Goal: Information Seeking & Learning: Check status

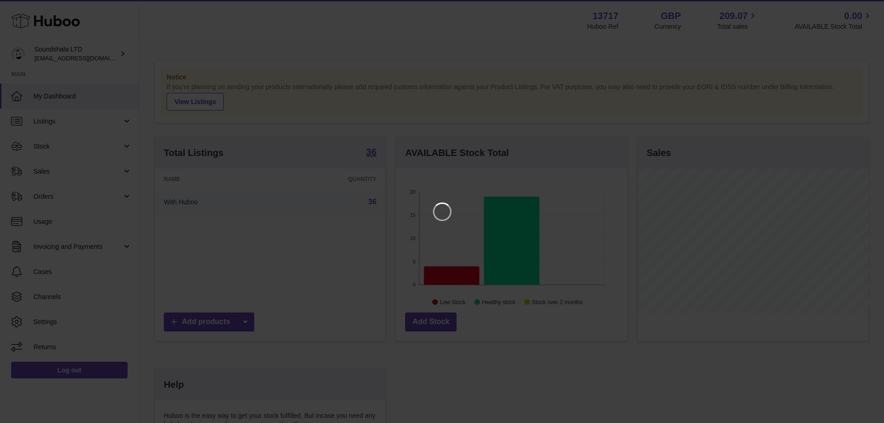
scroll to position [145, 234]
click at [864, 9] on icon "Close" at bounding box center [866, 8] width 11 height 11
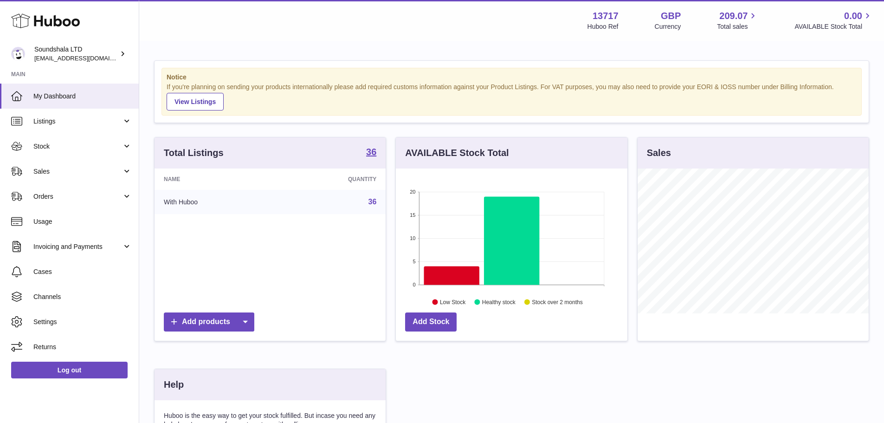
scroll to position [463789, 463703]
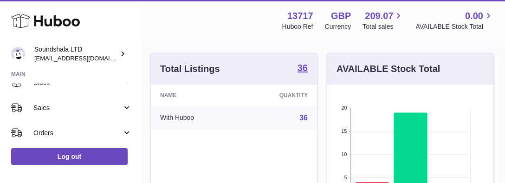
scroll to position [59, 0]
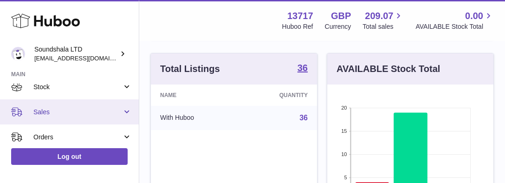
click at [103, 112] on span "Sales" at bounding box center [77, 112] width 89 height 9
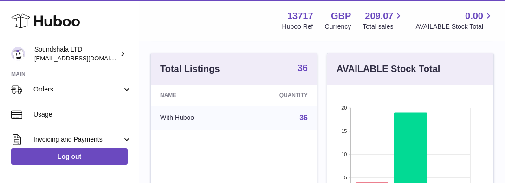
scroll to position [106, 0]
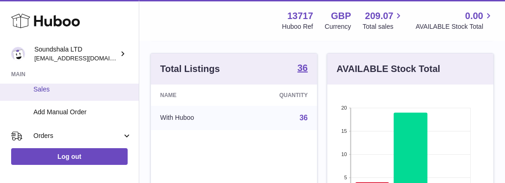
click at [50, 86] on span "Sales" at bounding box center [82, 89] width 98 height 9
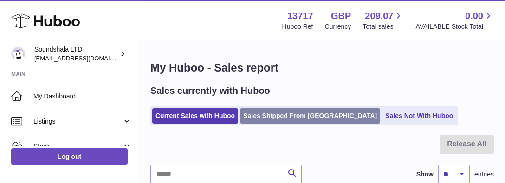
click at [274, 118] on link "Sales Shipped From [GEOGRAPHIC_DATA]" at bounding box center [310, 115] width 140 height 15
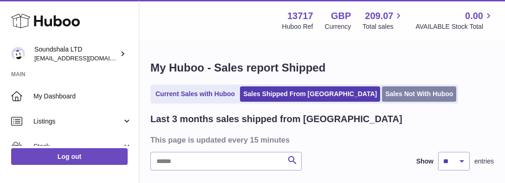
click at [382, 90] on link "Sales Not With Huboo" at bounding box center [419, 93] width 74 height 15
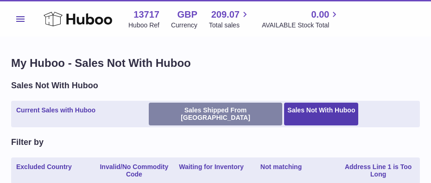
click at [170, 108] on link "Sales Shipped From Huboo" at bounding box center [216, 114] width 134 height 23
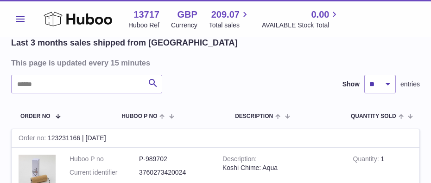
scroll to position [93, 0]
